Goal: Task Accomplishment & Management: Manage account settings

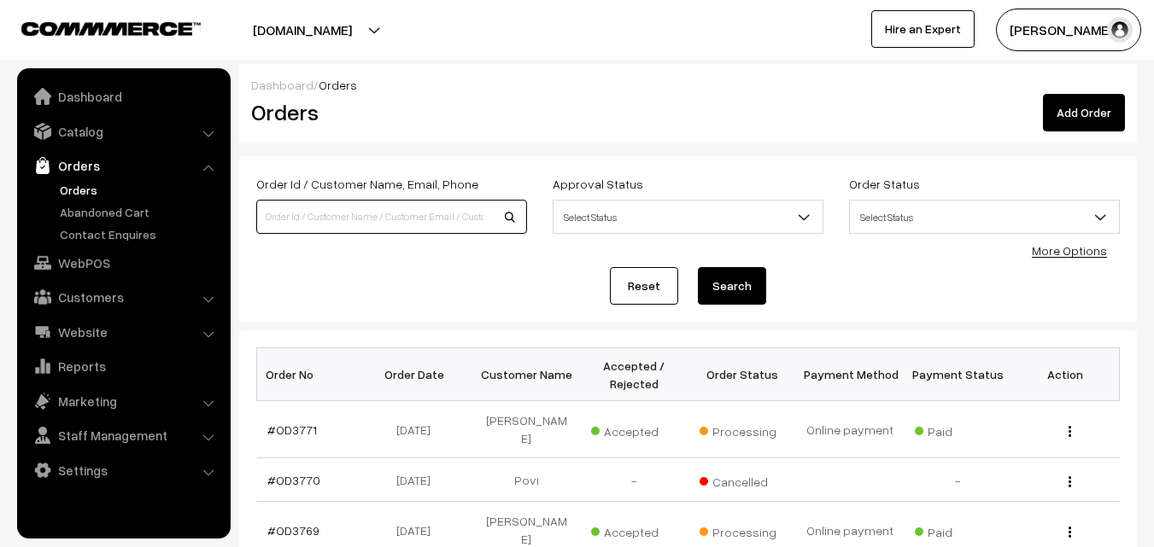
click at [389, 213] on input at bounding box center [391, 217] width 271 height 34
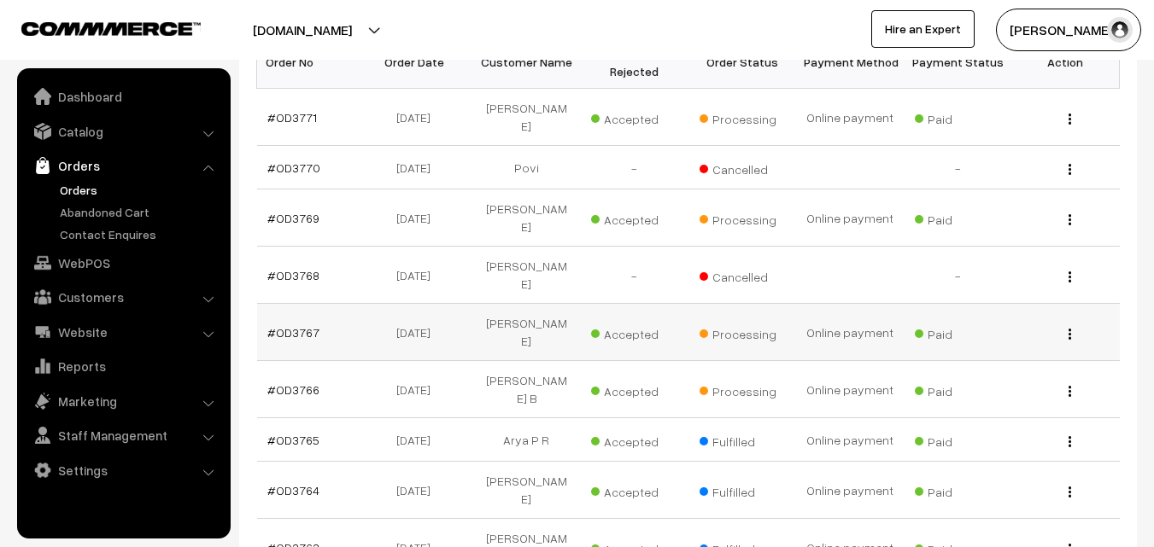
scroll to position [342, 0]
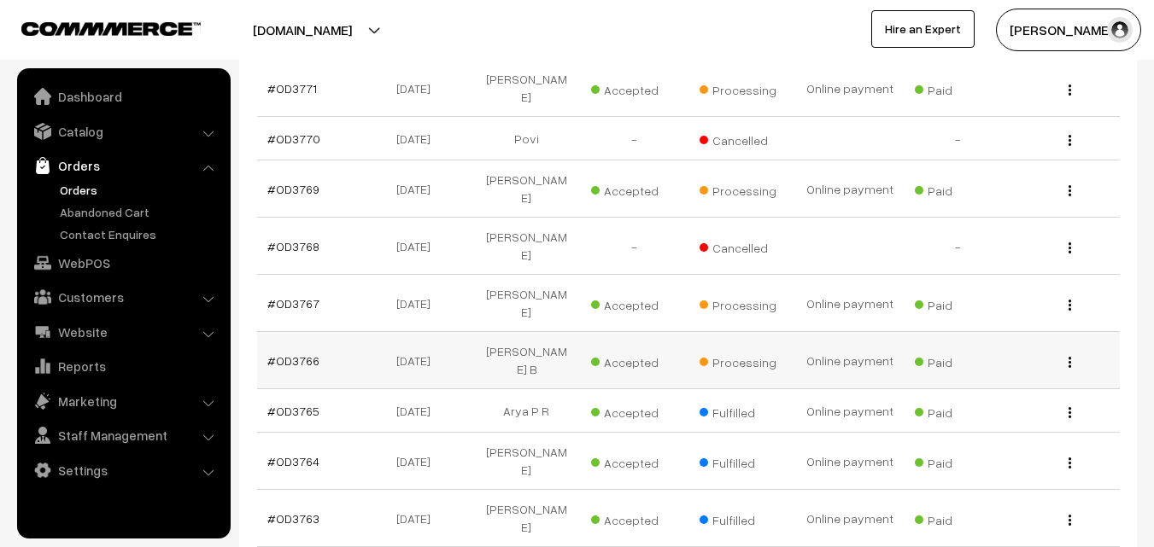
type input "lali"
click at [1070, 357] on img "button" at bounding box center [1069, 362] width 3 height 11
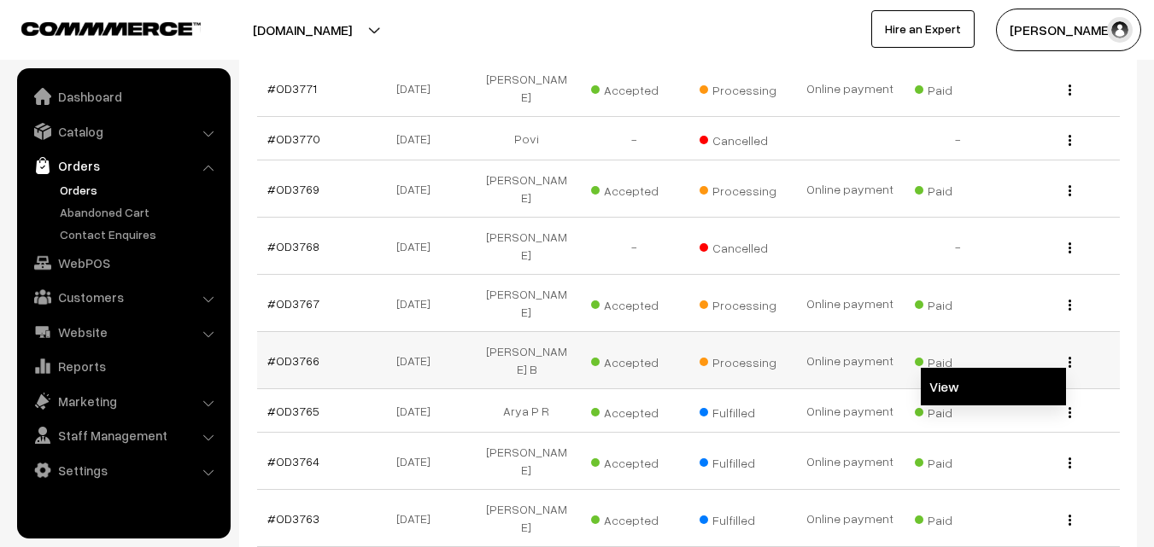
click at [1015, 368] on link "View" at bounding box center [993, 387] width 145 height 38
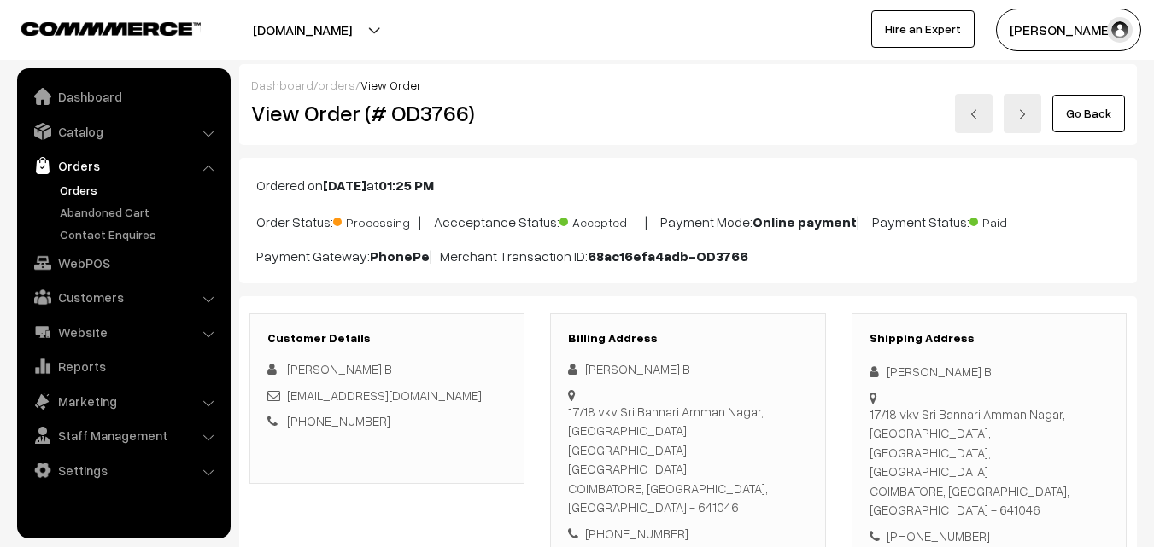
click at [1084, 111] on link "Go Back" at bounding box center [1088, 114] width 73 height 38
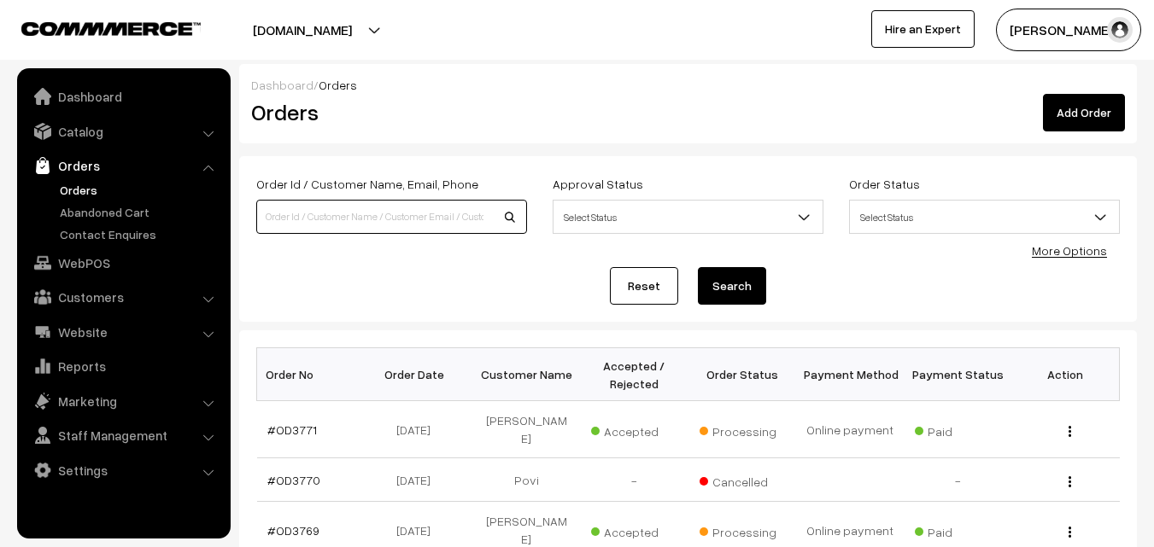
click at [289, 218] on input at bounding box center [391, 217] width 271 height 34
type input "suni"
click at [1072, 522] on div "View" at bounding box center [1064, 531] width 87 height 18
click at [1071, 525] on button "button" at bounding box center [1069, 532] width 4 height 14
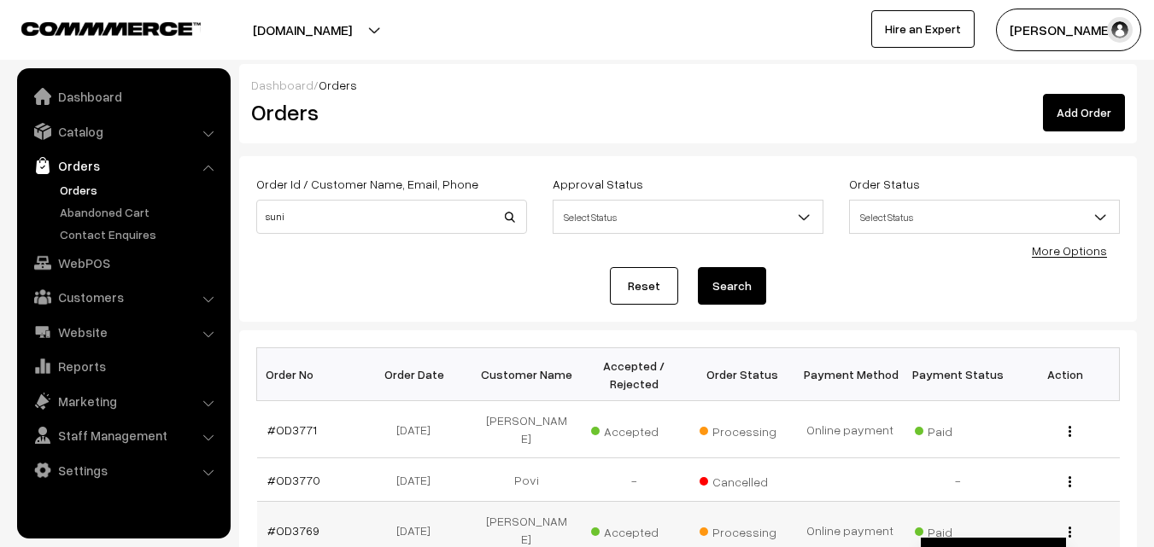
click at [1008, 538] on link "View" at bounding box center [993, 557] width 145 height 38
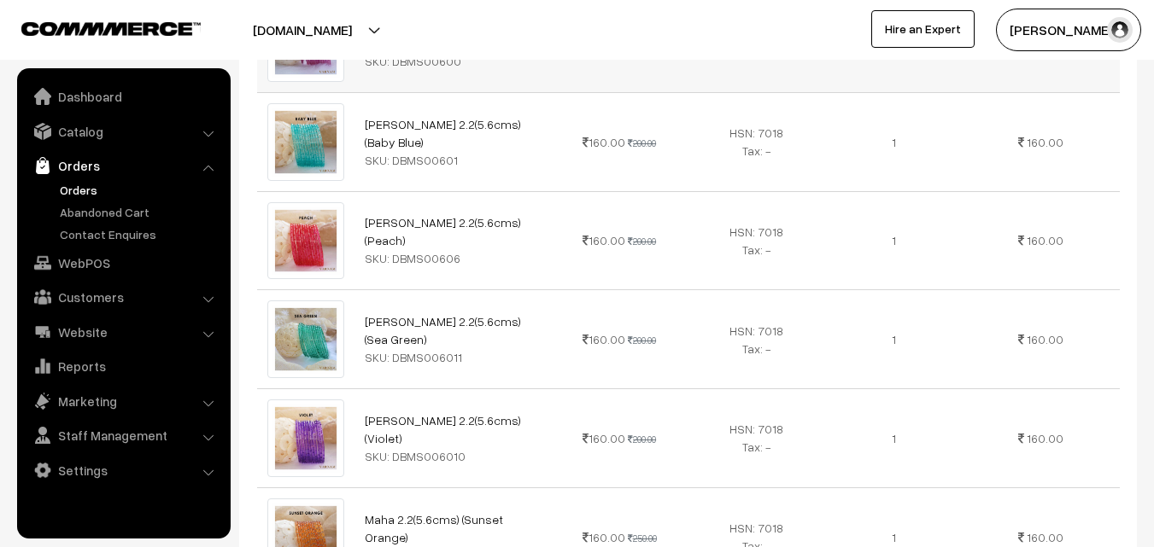
scroll to position [683, 0]
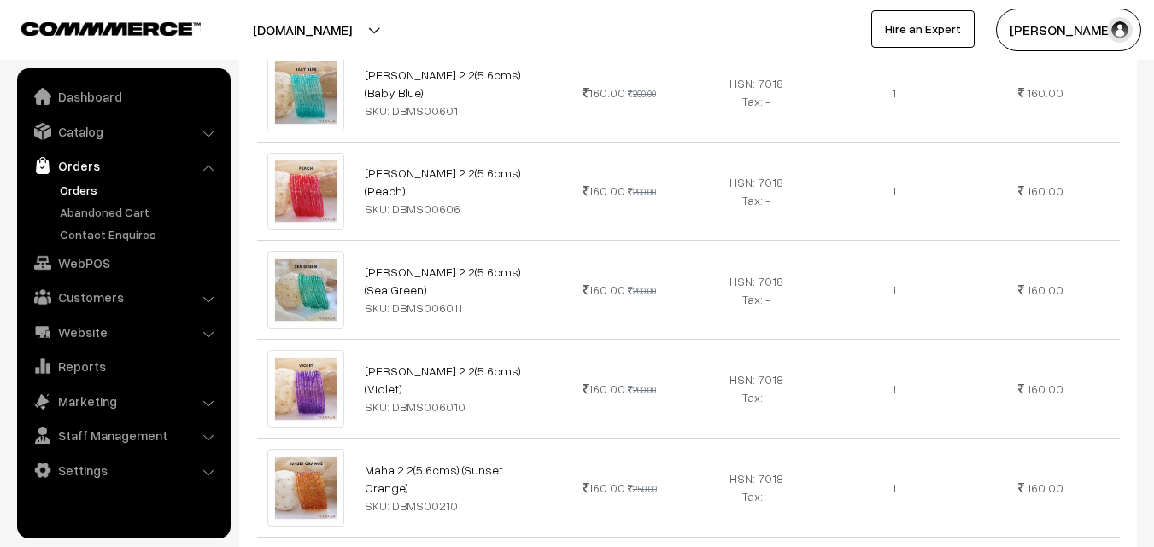
click at [117, 184] on link "Orders" at bounding box center [140, 190] width 169 height 18
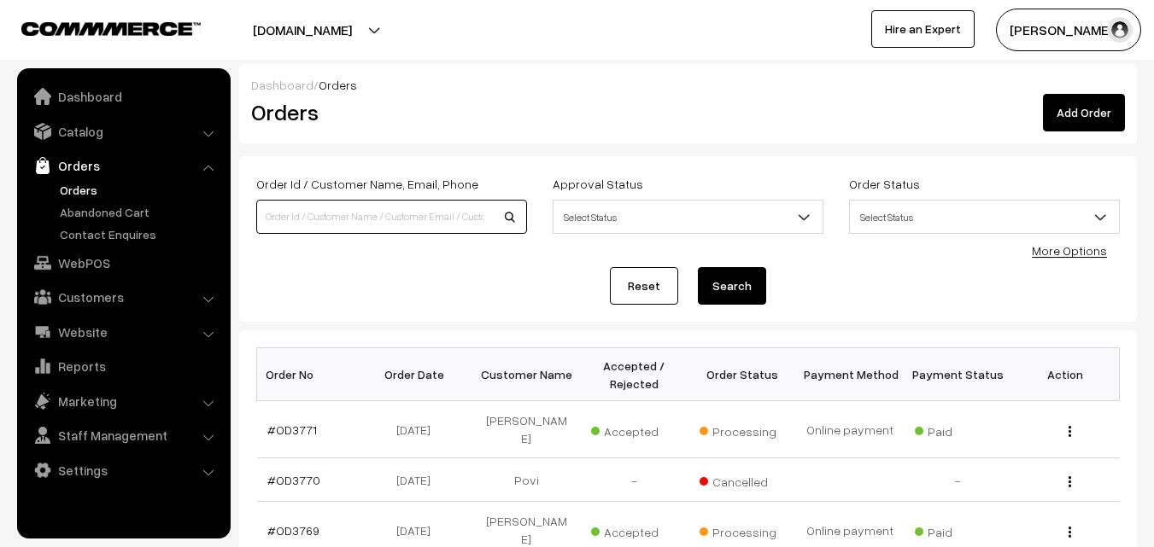
click at [343, 213] on input at bounding box center [391, 217] width 271 height 34
type input "suni"
click at [1067, 519] on td "View" at bounding box center [1065, 530] width 108 height 57
click at [1068, 527] on img "button" at bounding box center [1069, 532] width 3 height 11
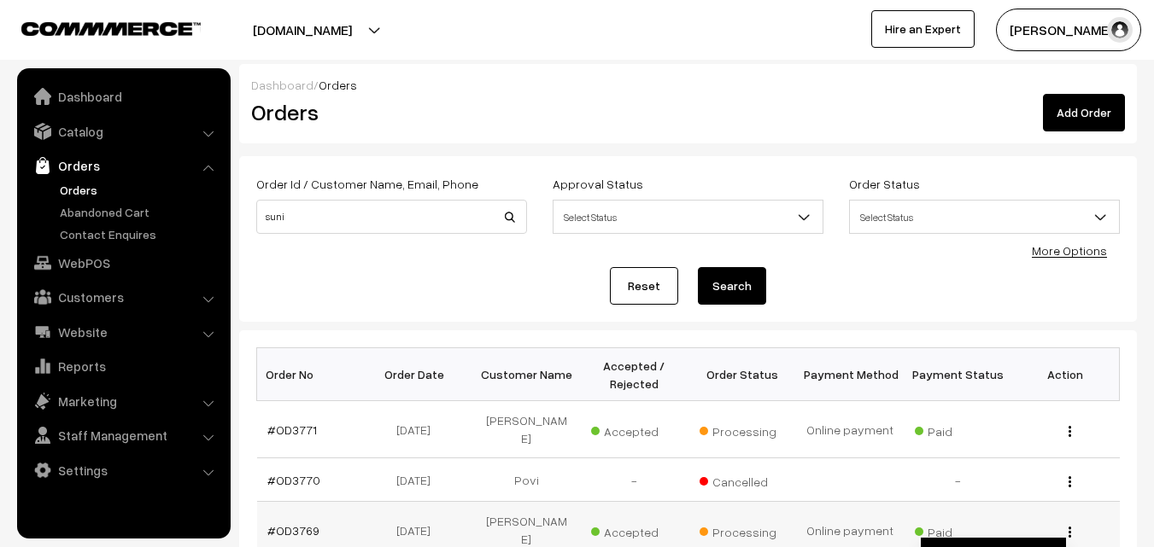
click at [1004, 538] on link "View" at bounding box center [993, 557] width 145 height 38
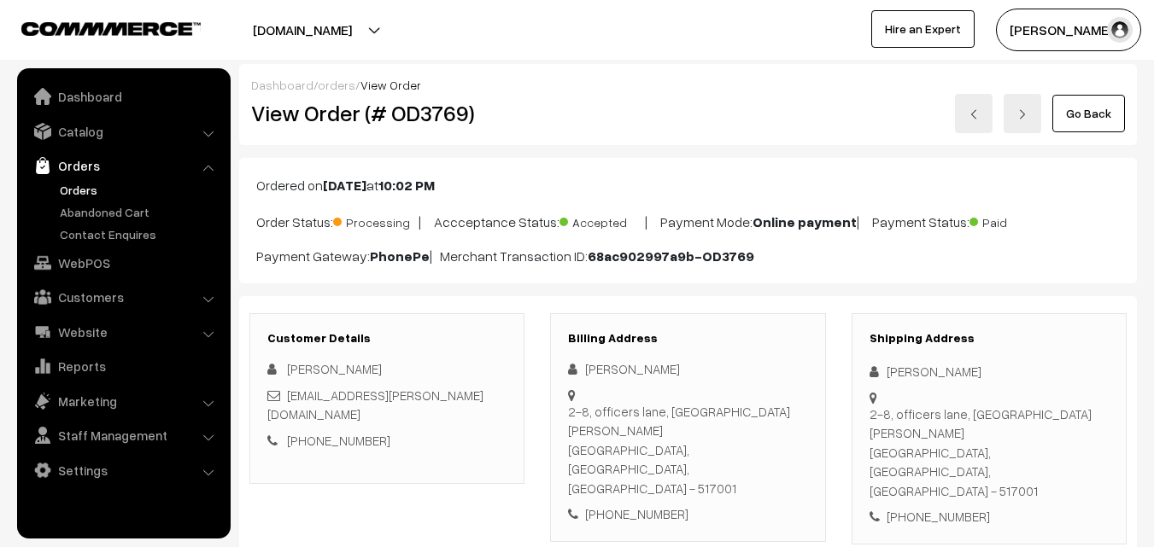
click at [1093, 108] on link "Go Back" at bounding box center [1088, 114] width 73 height 38
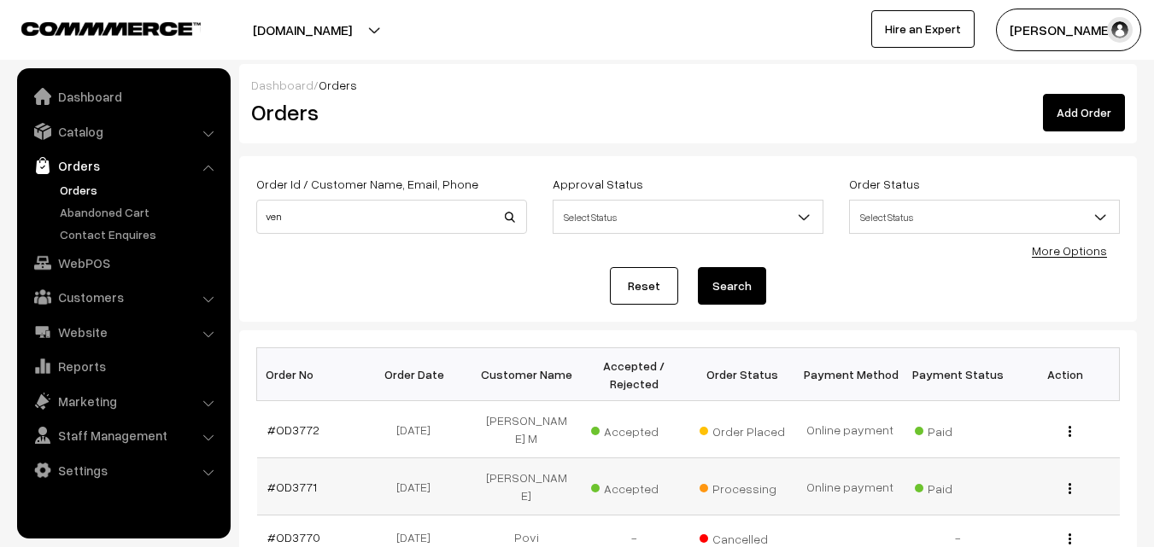
type input "ven"
click at [1067, 482] on button "button" at bounding box center [1069, 489] width 4 height 14
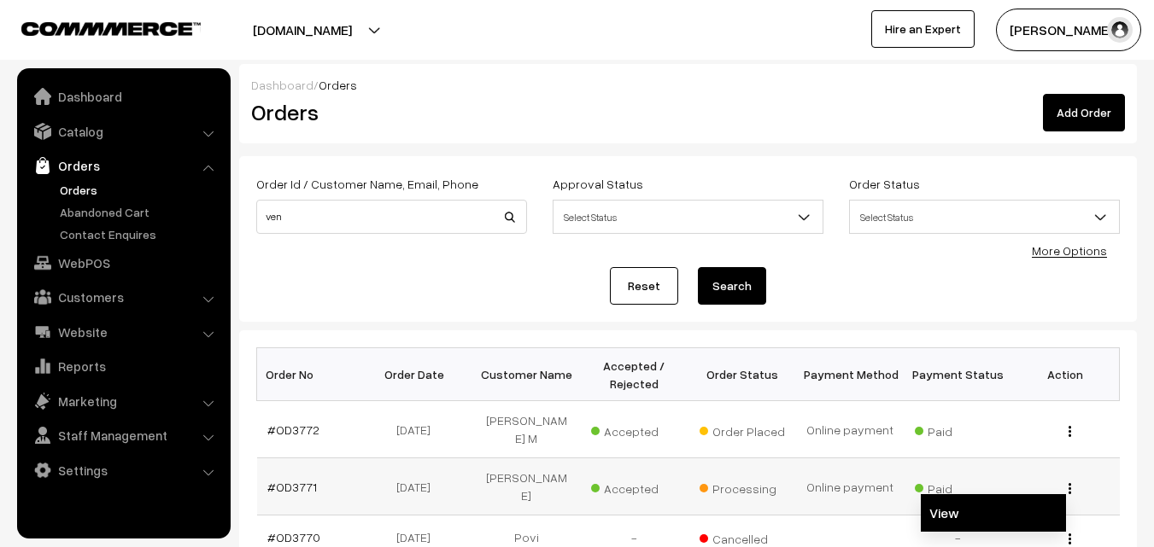
click at [988, 502] on link "View" at bounding box center [993, 513] width 145 height 38
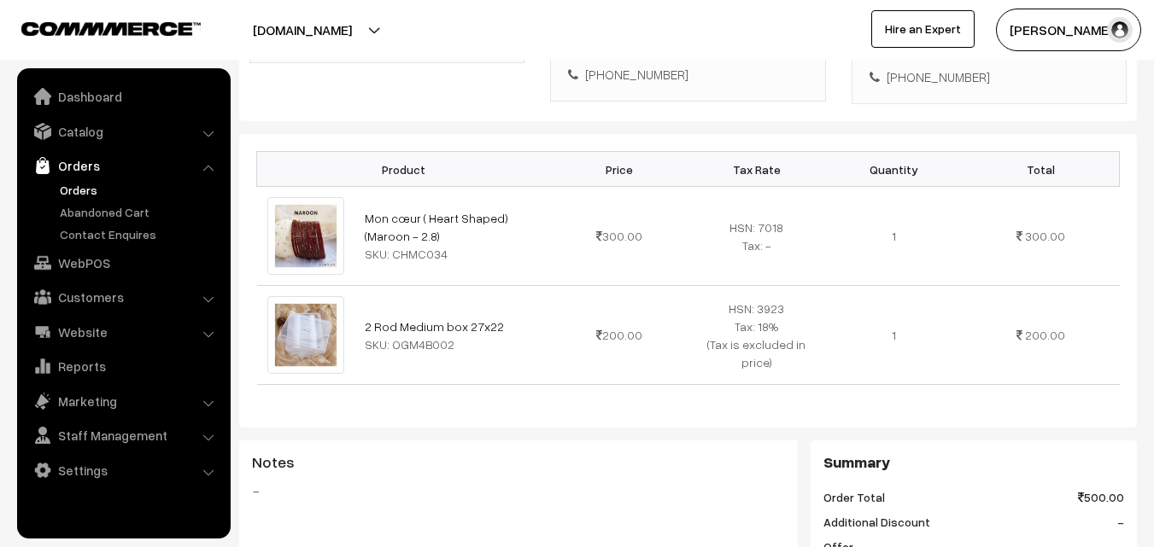
scroll to position [342, 0]
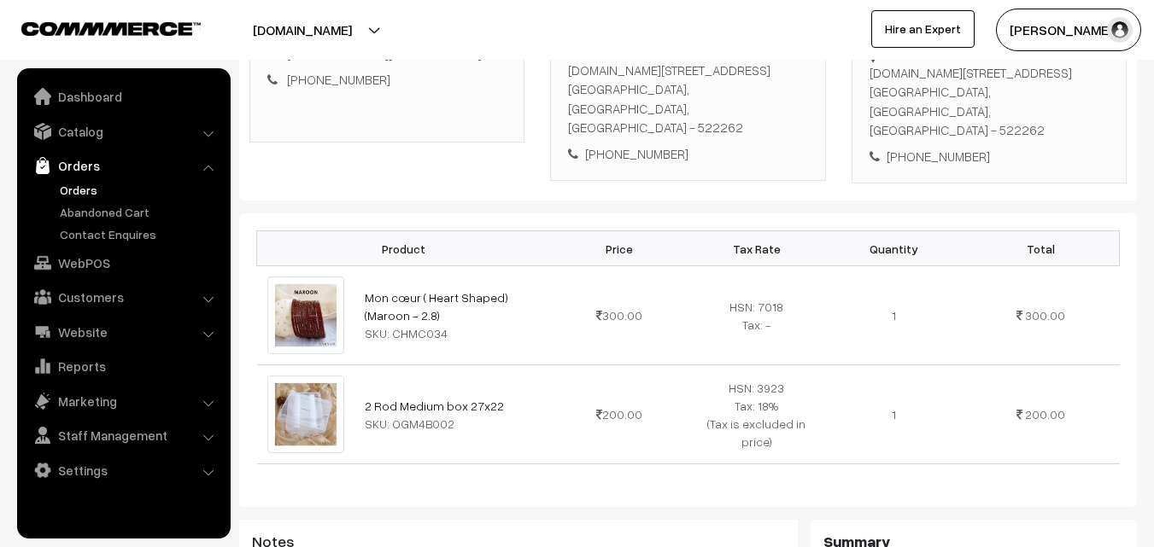
click at [81, 190] on link "Orders" at bounding box center [140, 190] width 169 height 18
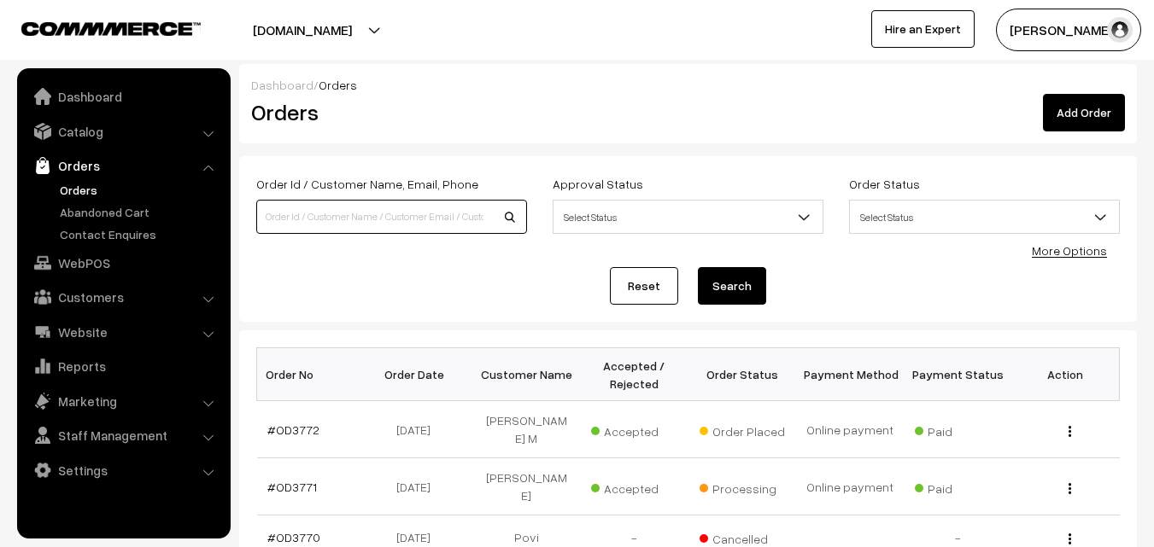
click at [365, 208] on input at bounding box center [391, 217] width 271 height 34
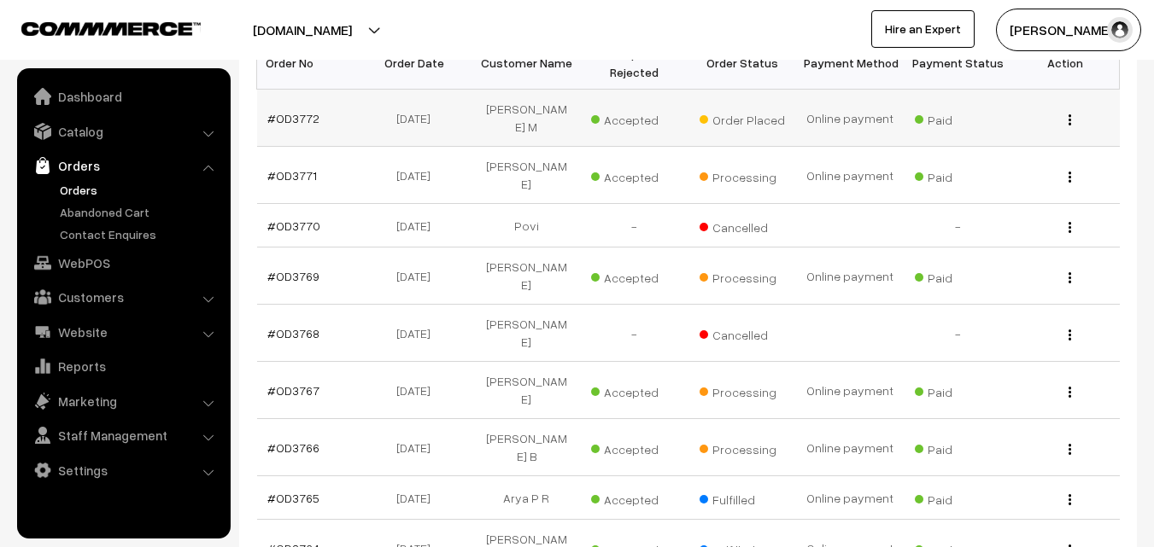
scroll to position [342, 0]
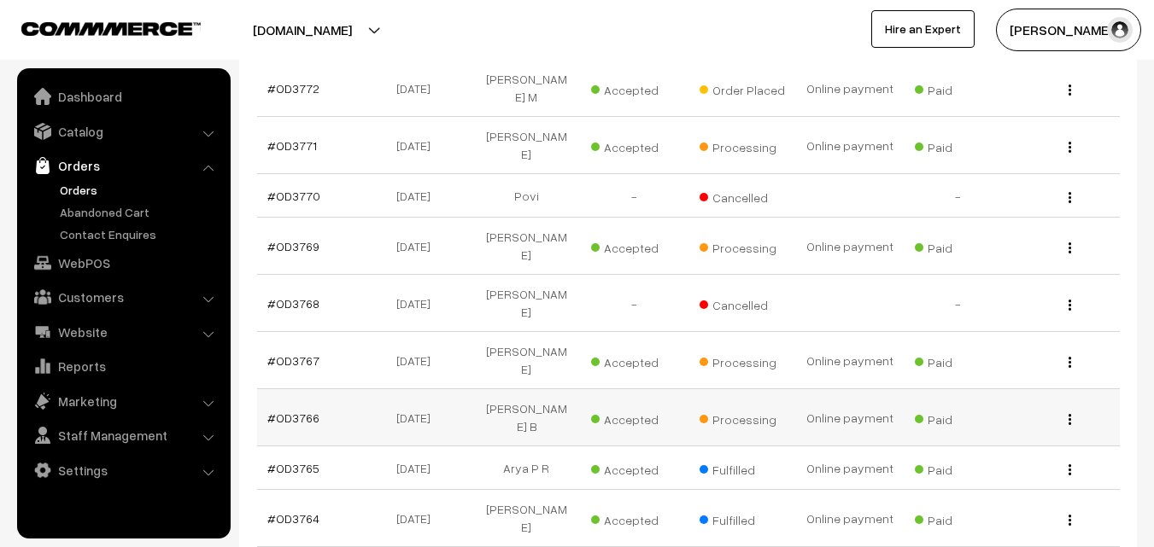
type input "lali"
click at [1071, 412] on button "button" at bounding box center [1069, 419] width 4 height 14
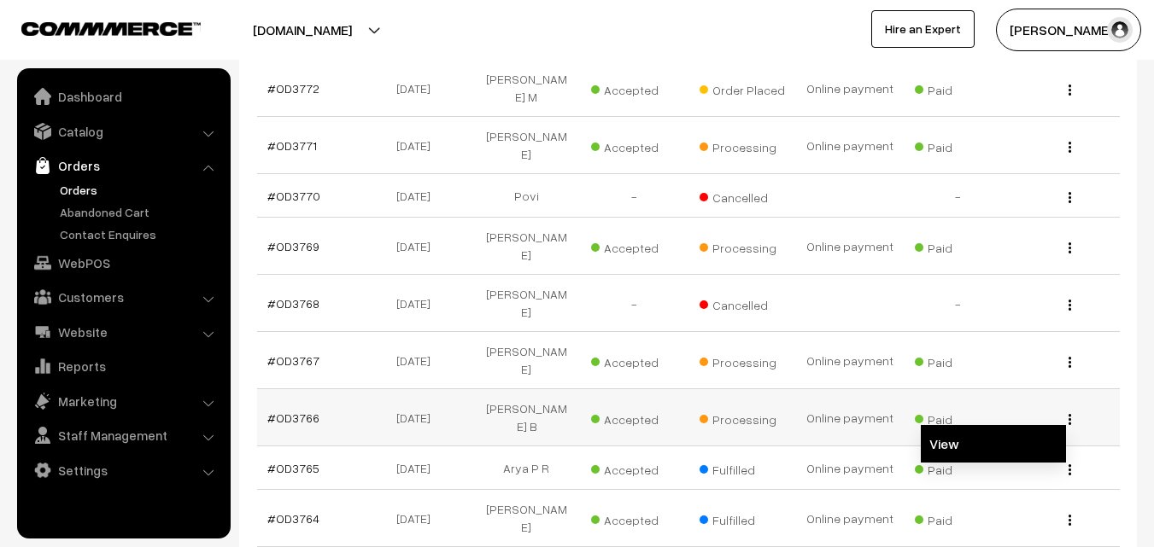
click at [1021, 425] on link "View" at bounding box center [993, 444] width 145 height 38
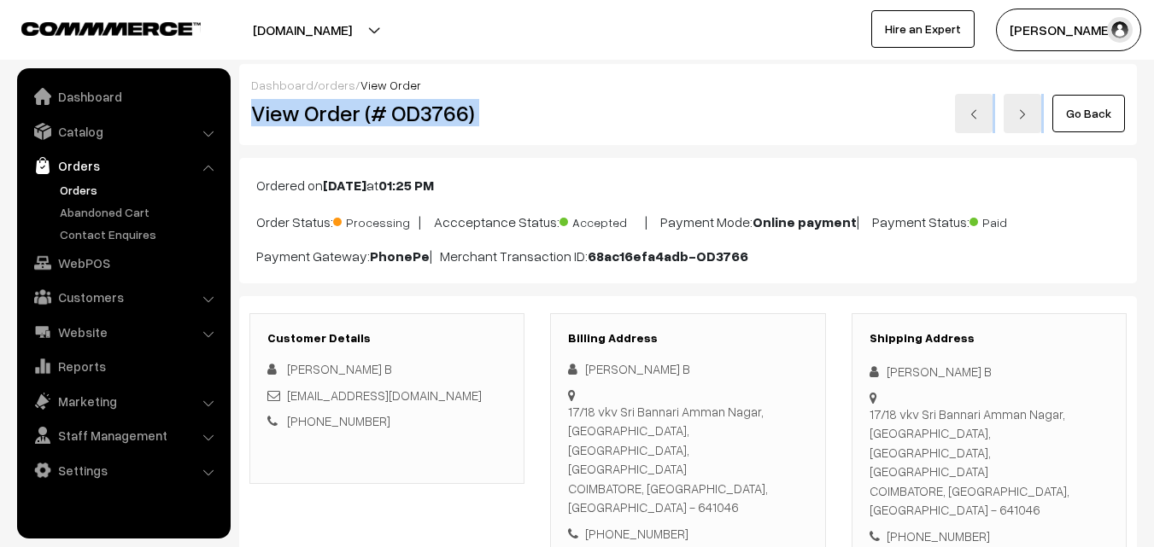
drag, startPoint x: 1054, startPoint y: 113, endPoint x: 1052, endPoint y: 121, distance: 8.7
click at [1052, 121] on div "Dashboard / orders / View Order View Order (# OD3766) Go Back" at bounding box center [687, 104] width 897 height 81
click at [1096, 103] on link "Go Back" at bounding box center [1088, 114] width 73 height 38
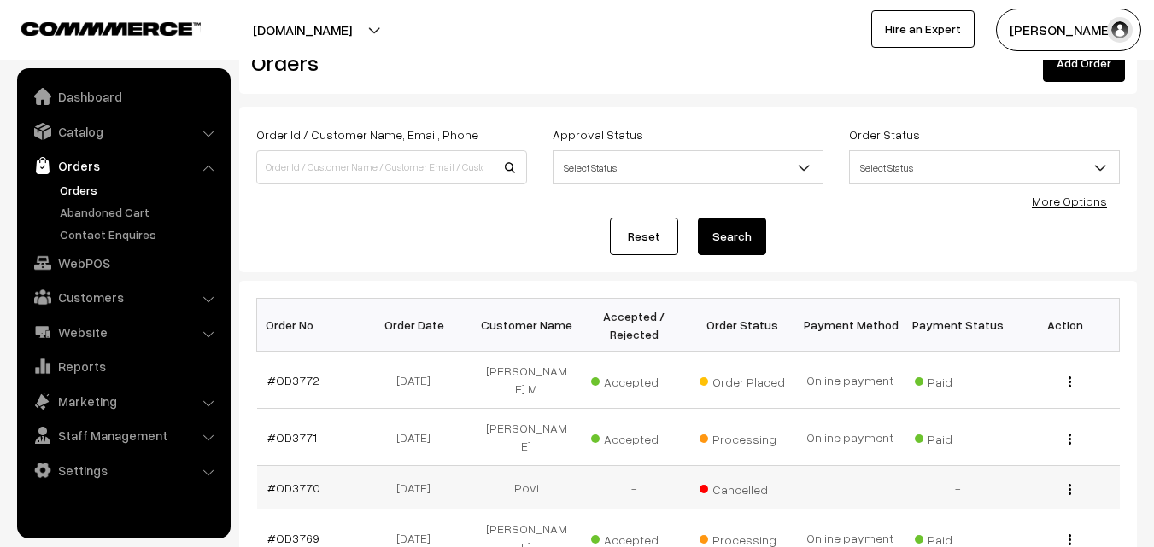
scroll to position [85, 0]
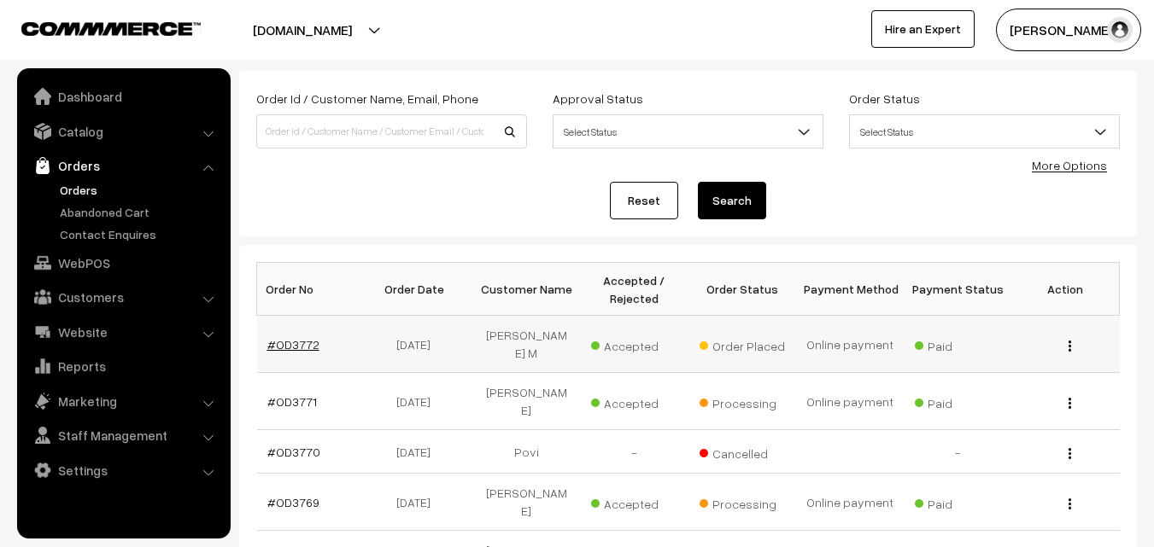
click at [286, 339] on link "#OD3772" at bounding box center [293, 344] width 52 height 15
